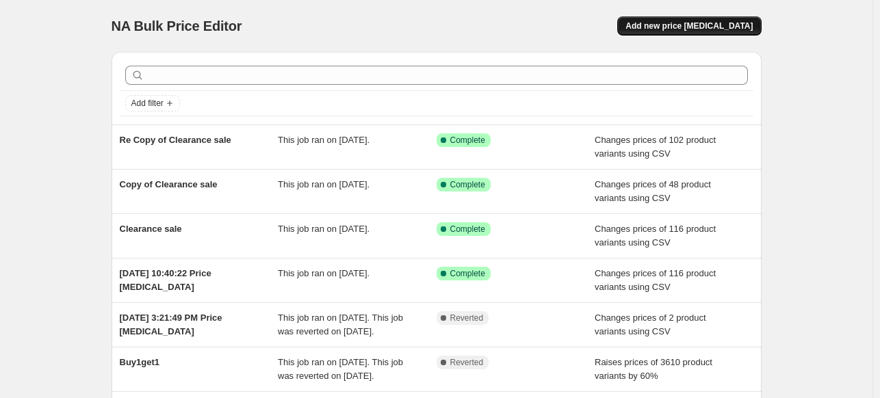
click at [698, 22] on span "Add new price [MEDICAL_DATA]" at bounding box center [688, 26] width 127 height 11
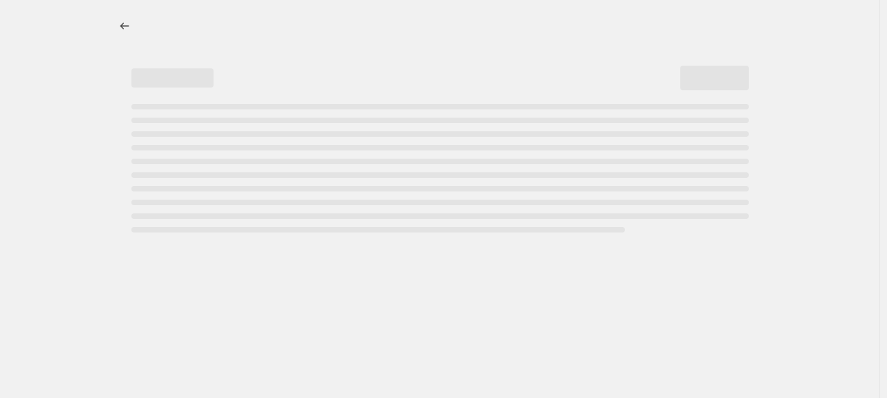
select select "percentage"
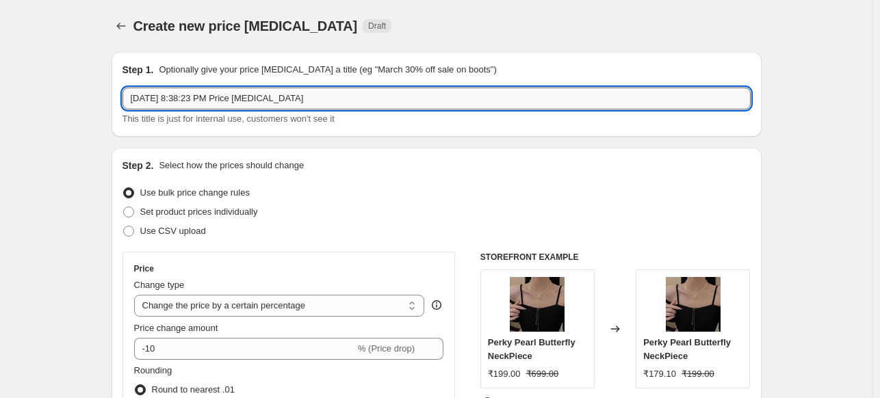
click at [216, 98] on input "[DATE] 8:38:23 PM Price [MEDICAL_DATA]" at bounding box center [436, 99] width 628 height 22
type input "[DATE] Sale"
click at [133, 228] on span at bounding box center [128, 231] width 11 height 11
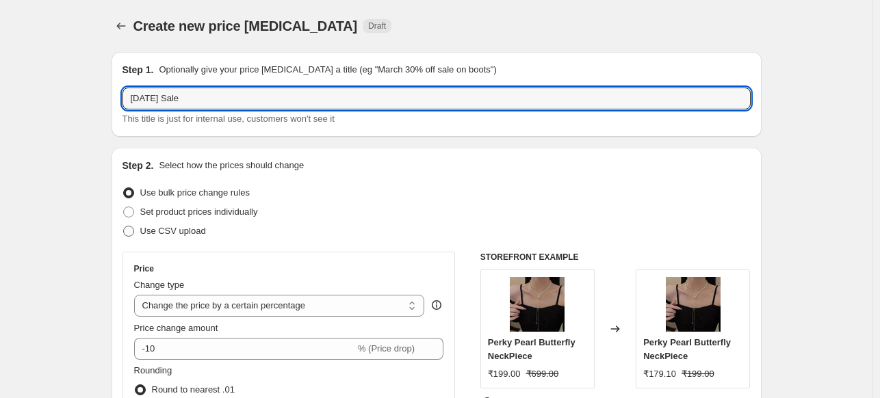
click at [124, 226] on input "Use CSV upload" at bounding box center [123, 226] width 1 height 1
radio input "true"
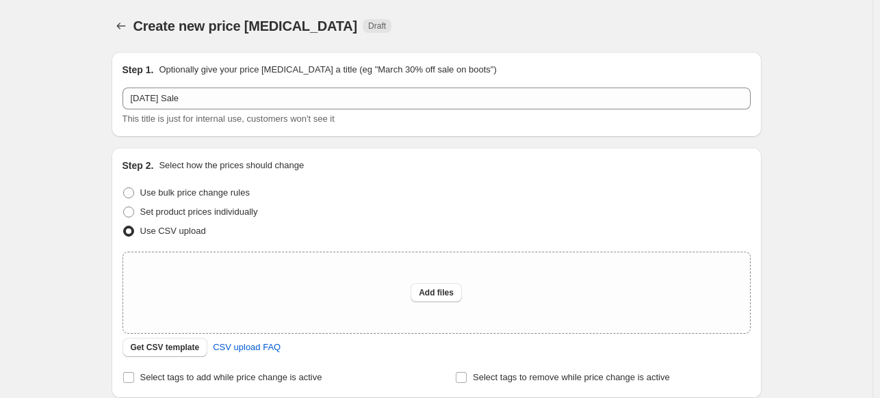
scroll to position [137, 0]
